Goal: Information Seeking & Learning: Learn about a topic

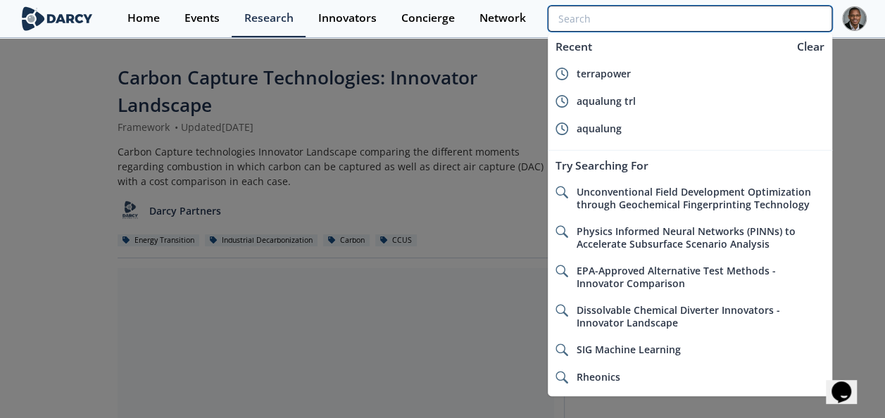
click at [758, 18] on input "search" at bounding box center [690, 19] width 284 height 26
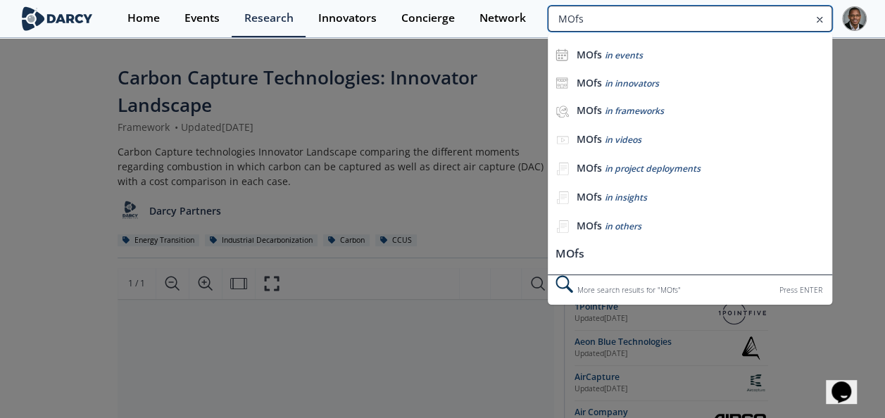
type input "MOfs"
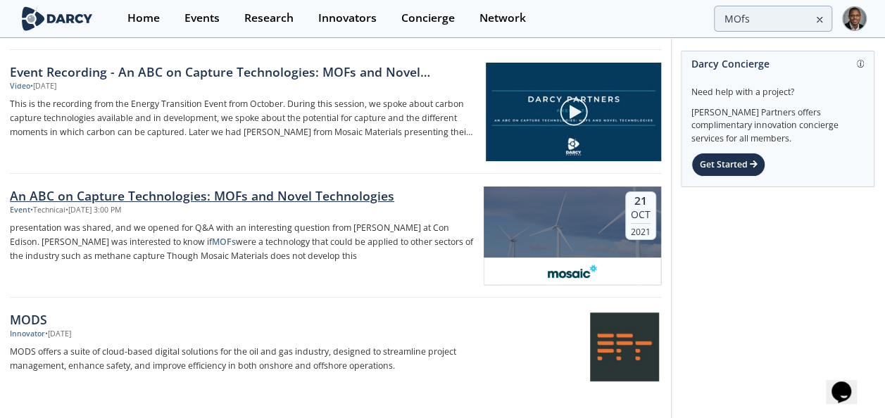
scroll to position [29, 0]
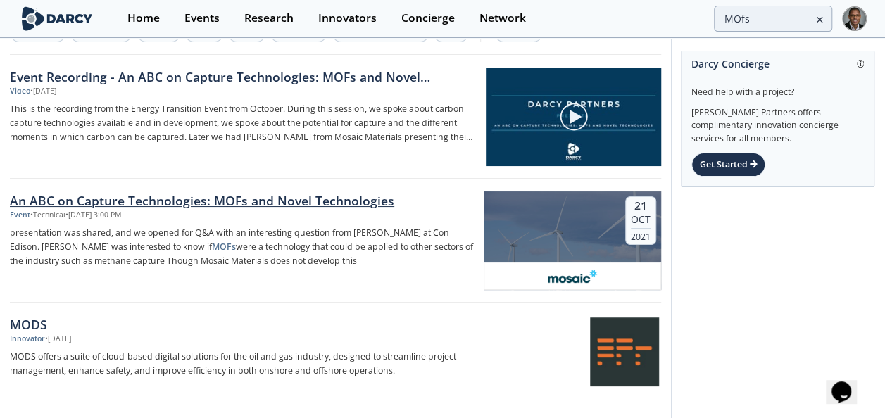
click at [223, 192] on div "An ABC on Capture Technologies: MOFs and Novel Technologies" at bounding box center [242, 201] width 464 height 18
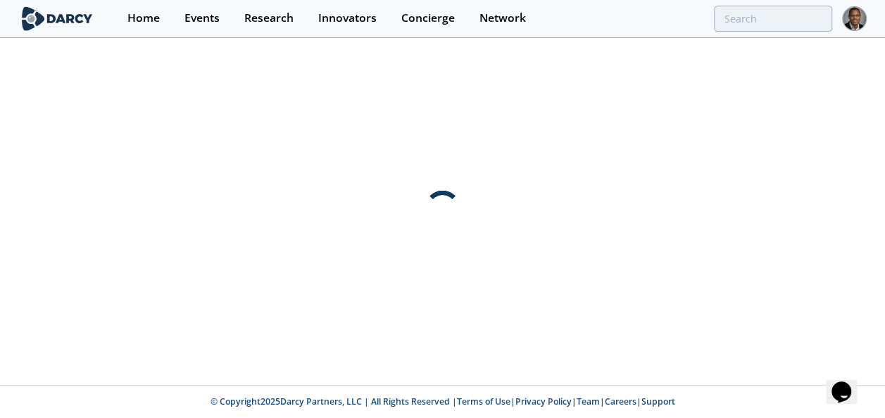
scroll to position [0, 0]
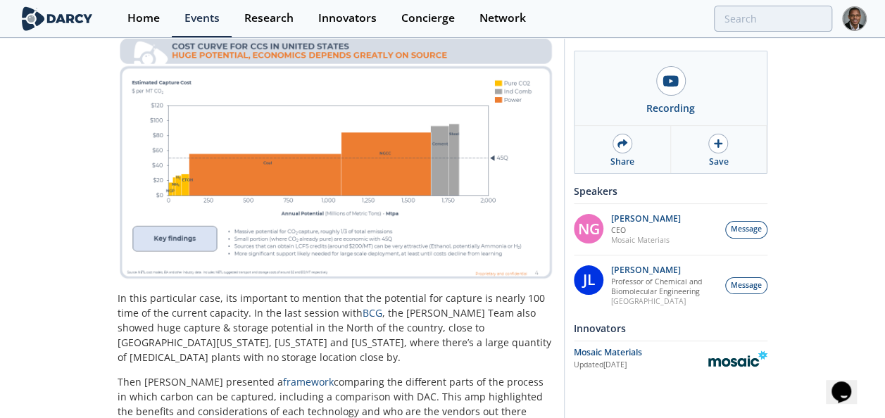
scroll to position [434, 0]
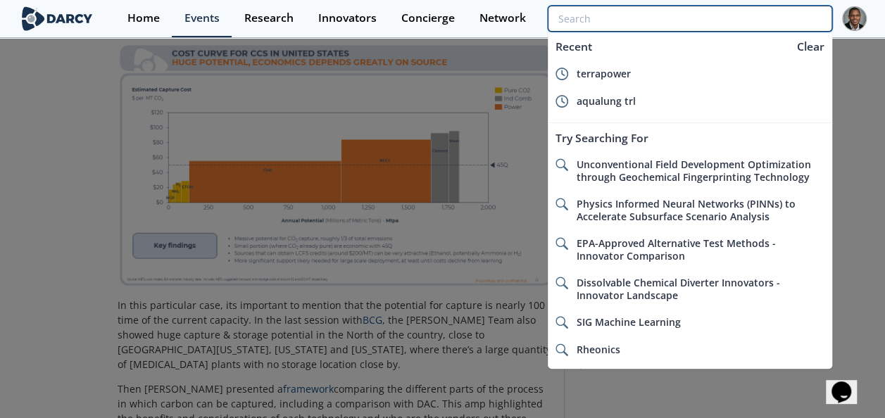
click at [756, 11] on input "search" at bounding box center [690, 19] width 284 height 26
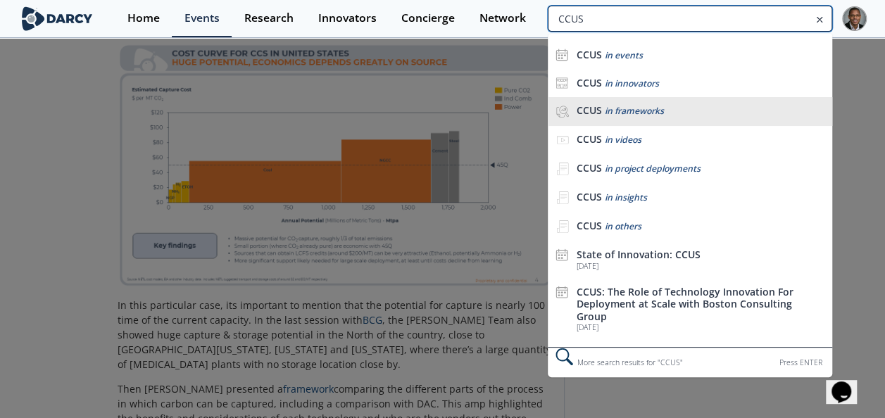
type input "CCUS"
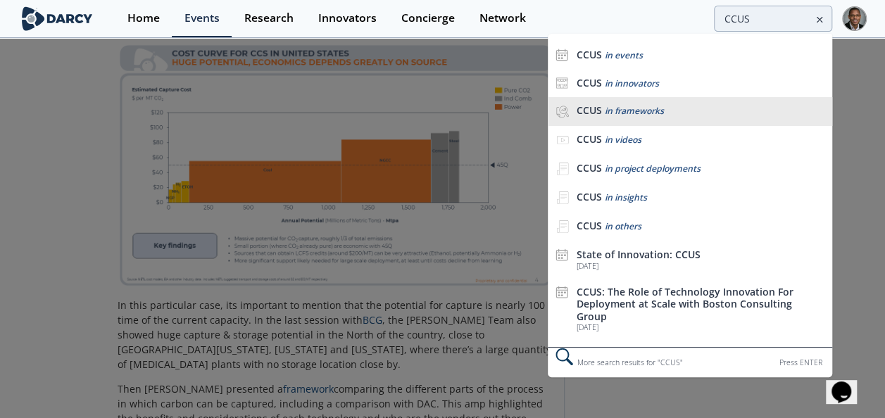
click at [649, 113] on span "in frameworks" at bounding box center [634, 111] width 59 height 12
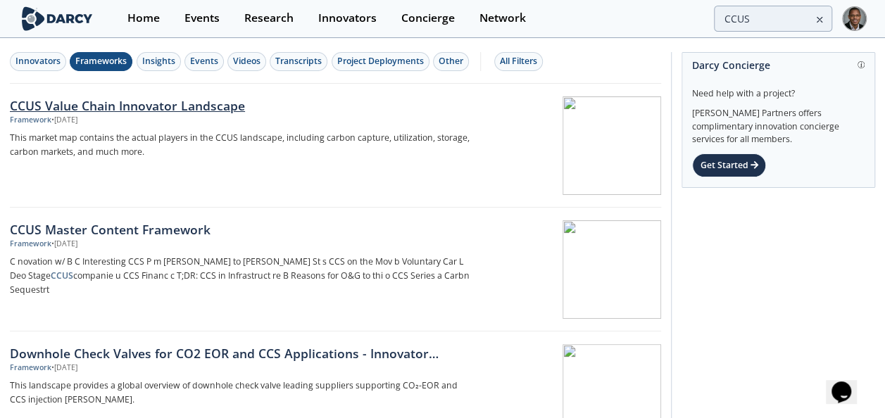
click at [576, 163] on div at bounding box center [572, 145] width 177 height 99
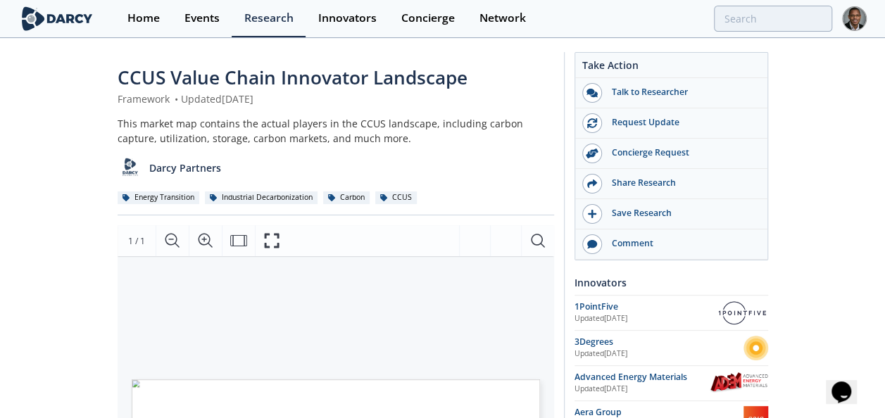
type input "CCUS"
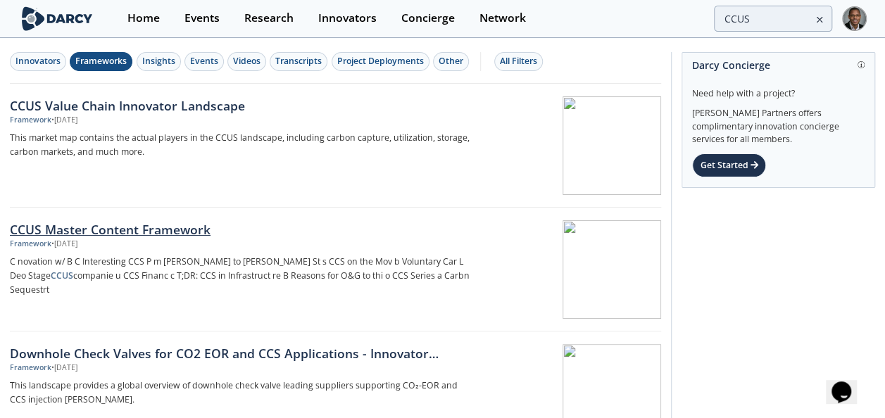
click at [155, 232] on div "CCUS Master Content Framework" at bounding box center [242, 229] width 464 height 18
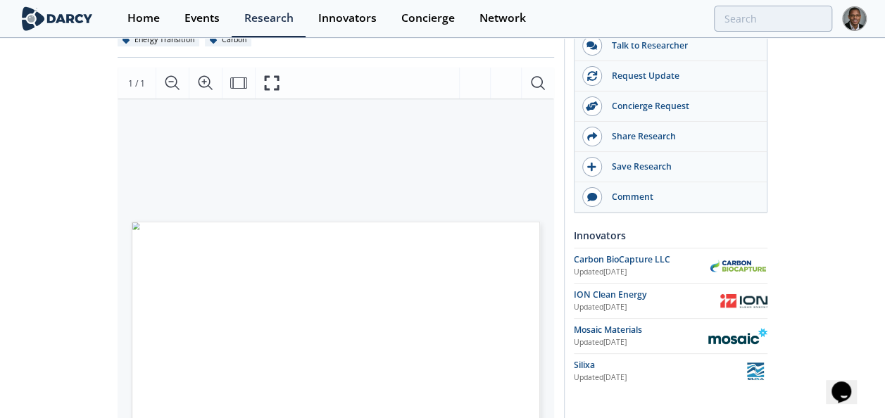
scroll to position [149, 0]
type input "CCUS"
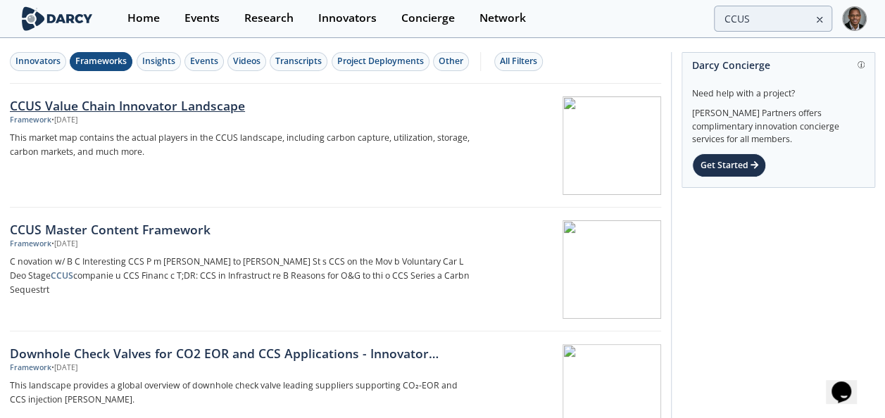
click at [539, 177] on div at bounding box center [572, 145] width 177 height 99
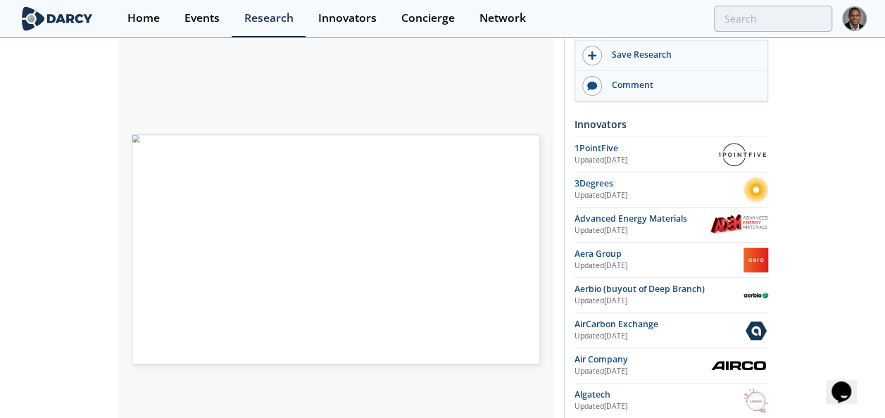
scroll to position [278, 0]
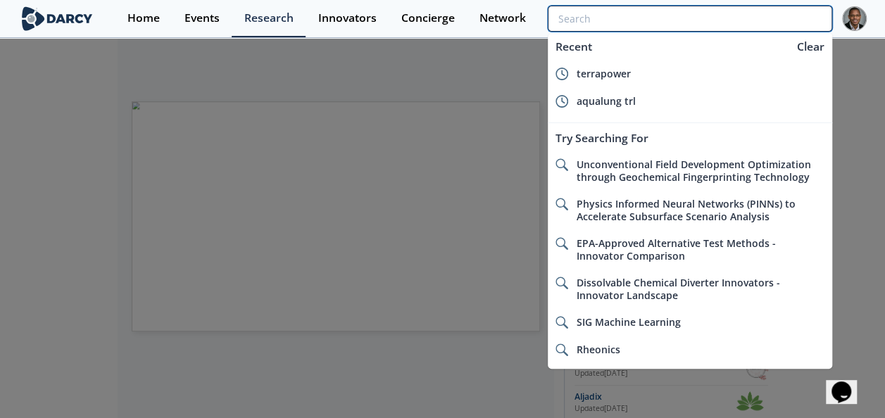
click at [763, 14] on input "search" at bounding box center [690, 19] width 284 height 26
type input "m"
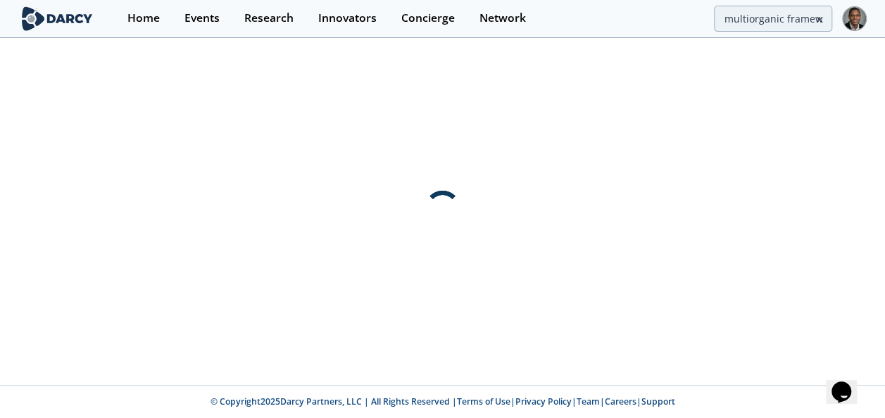
scroll to position [0, 0]
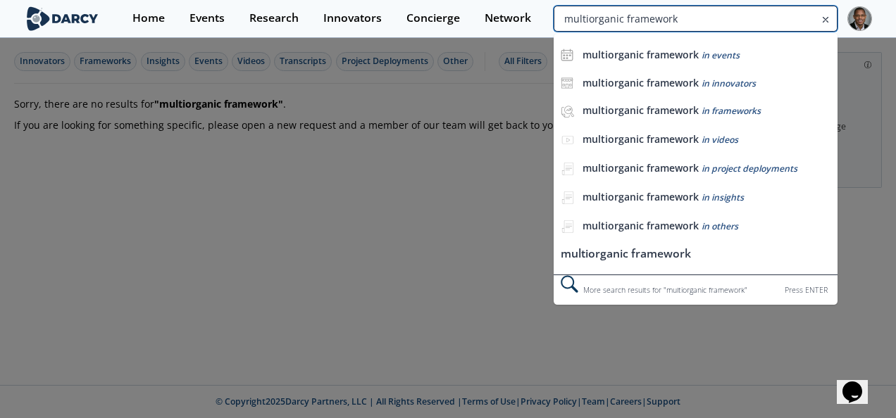
click at [754, 18] on input "multiorganic framework" at bounding box center [696, 19] width 284 height 26
click at [756, 23] on input "multi-organic framework" at bounding box center [696, 19] width 284 height 26
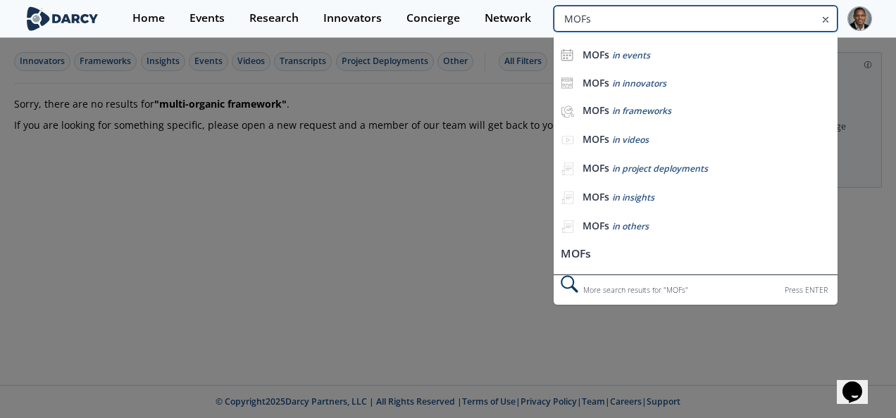
type input "MOFs"
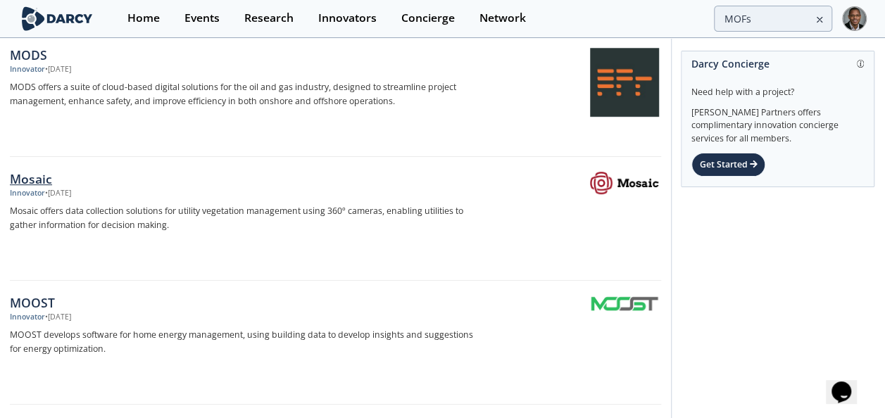
scroll to position [298, 0]
click at [37, 177] on div "Mosaic" at bounding box center [242, 179] width 464 height 18
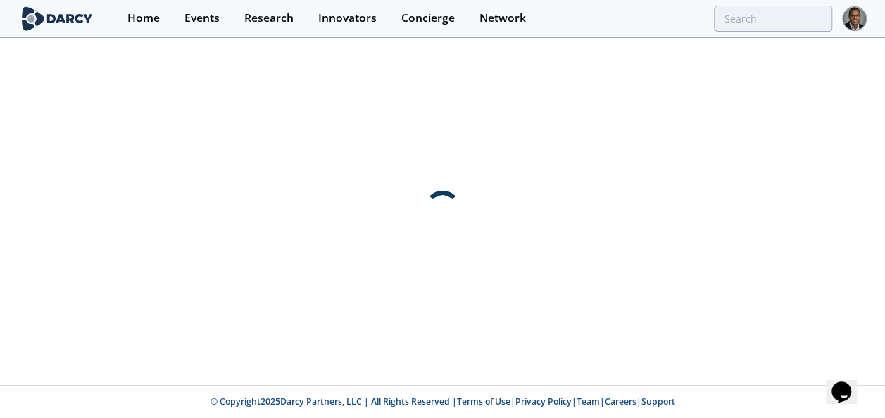
scroll to position [0, 0]
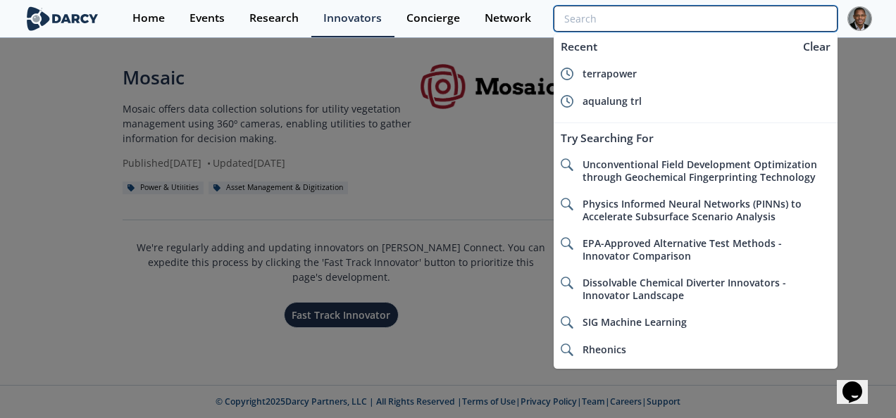
click at [749, 15] on input "search" at bounding box center [696, 19] width 284 height 26
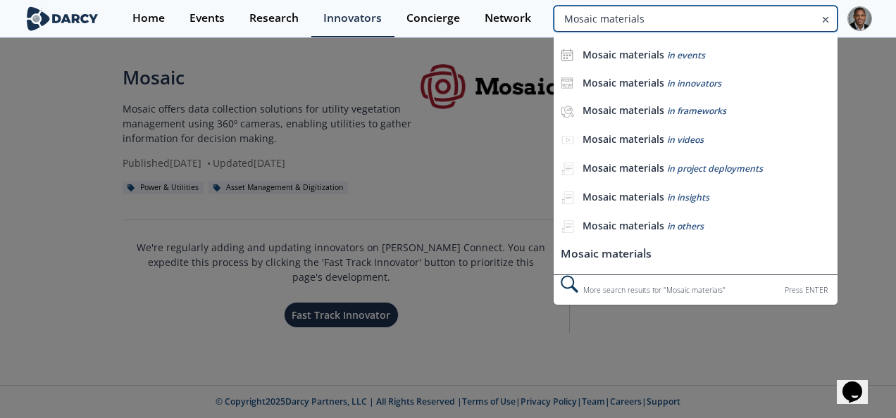
type input "Mosaic materials"
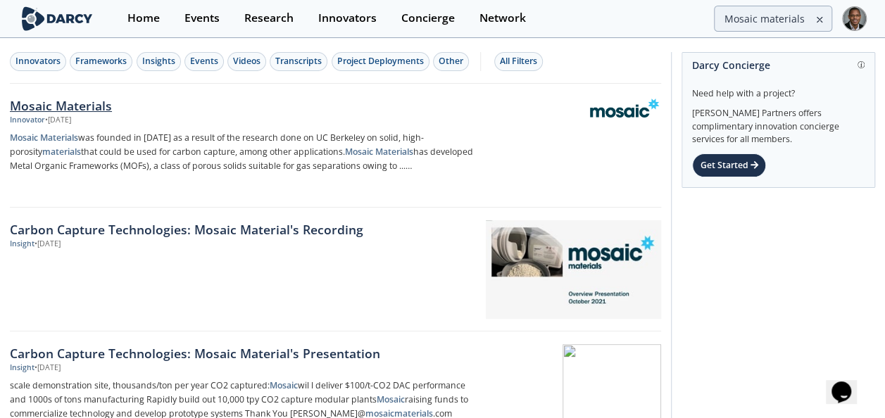
click at [66, 107] on div "Mosaic Materials" at bounding box center [242, 105] width 464 height 18
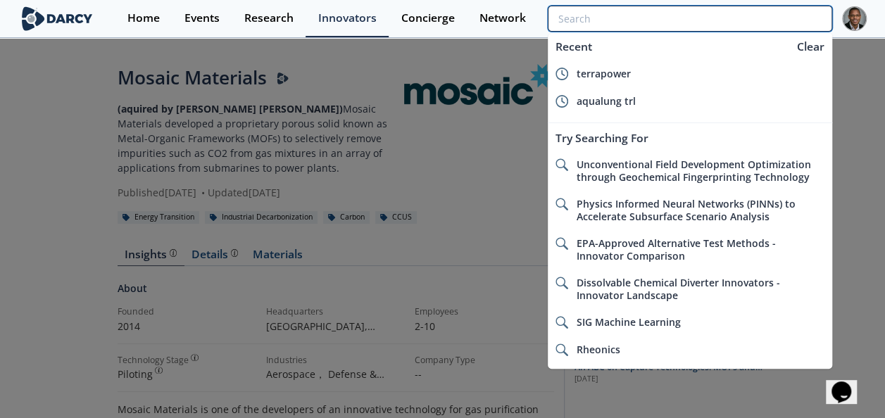
click at [744, 17] on input "search" at bounding box center [690, 19] width 284 height 26
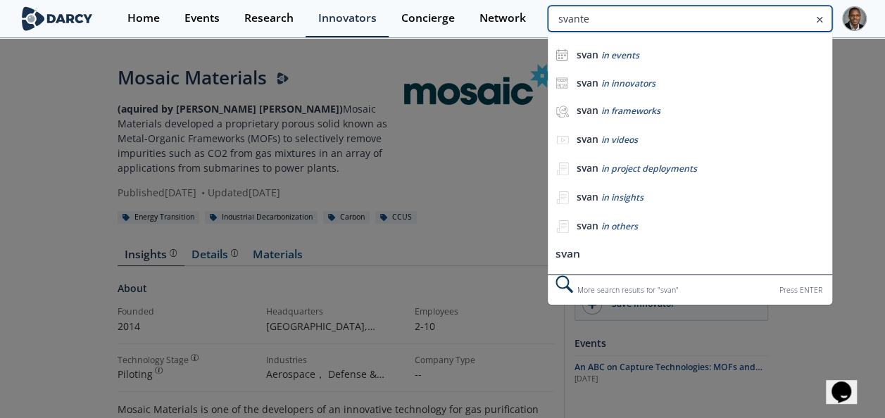
type input "svante"
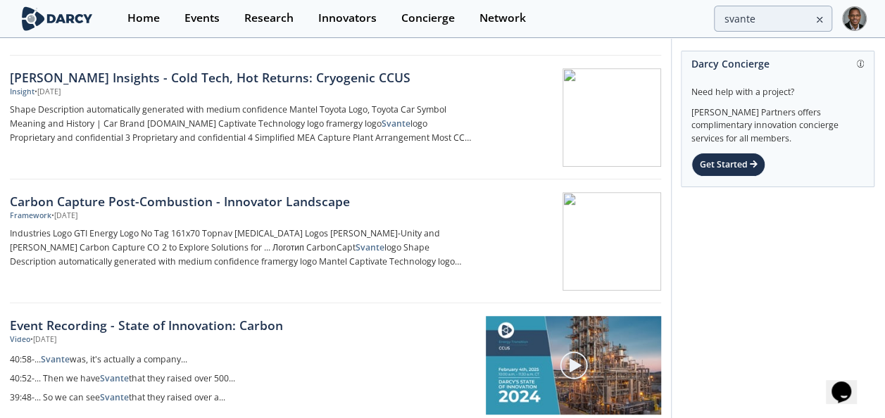
scroll to position [401, 0]
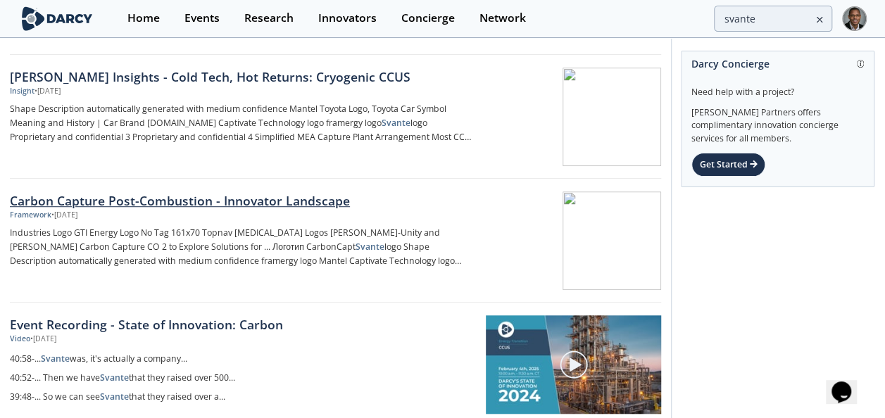
click at [556, 241] on div at bounding box center [572, 241] width 177 height 99
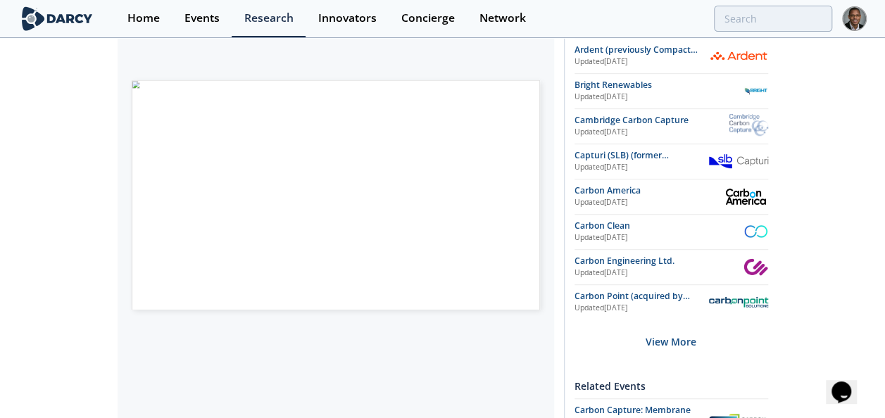
scroll to position [328, 0]
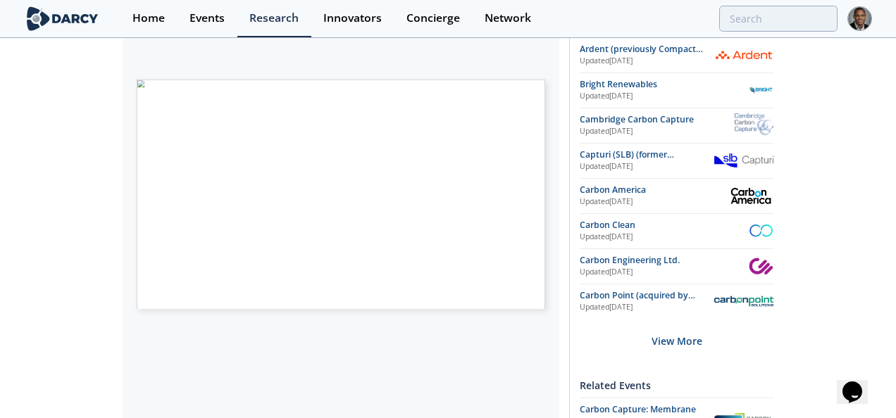
click at [254, 277] on span "Page 1" at bounding box center [495, 374] width 542 height 253
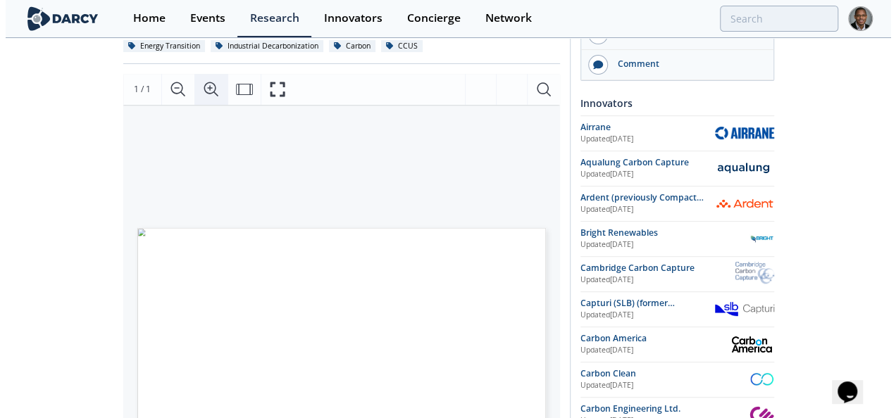
scroll to position [177, 0]
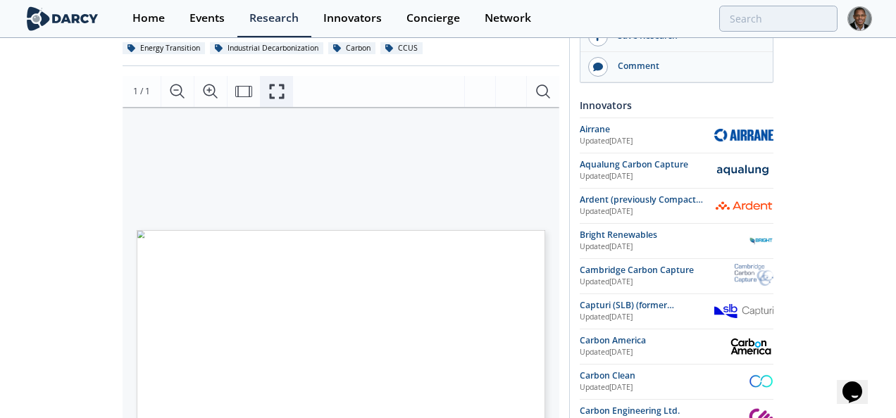
click at [283, 85] on icon "Fullscreen" at bounding box center [277, 91] width 15 height 15
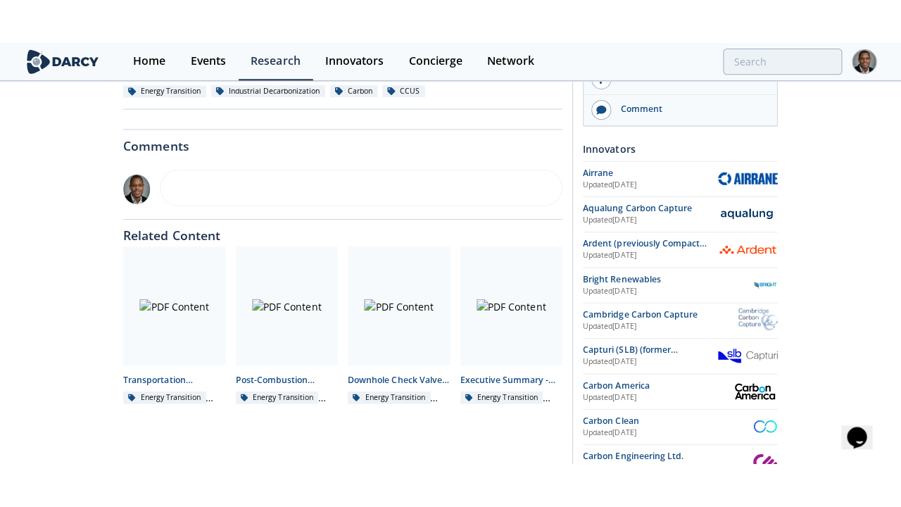
scroll to position [0, 0]
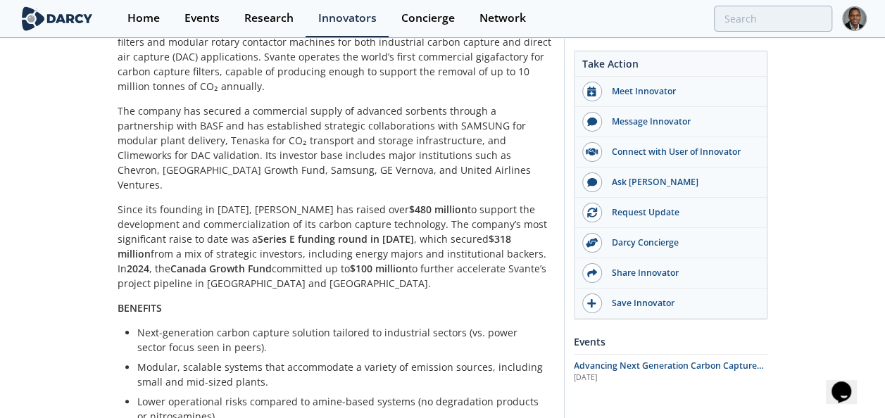
scroll to position [367, 0]
